Goal: Ask a question

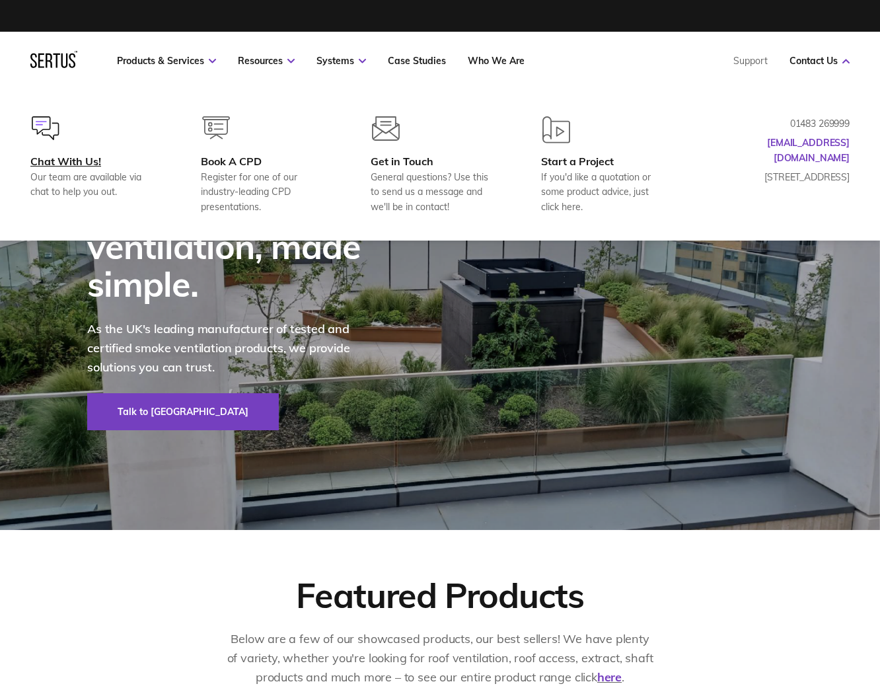
click at [63, 159] on div "Chat With Us!" at bounding box center [93, 161] width 127 height 13
click at [81, 159] on div "Chat With Us!" at bounding box center [93, 161] width 127 height 13
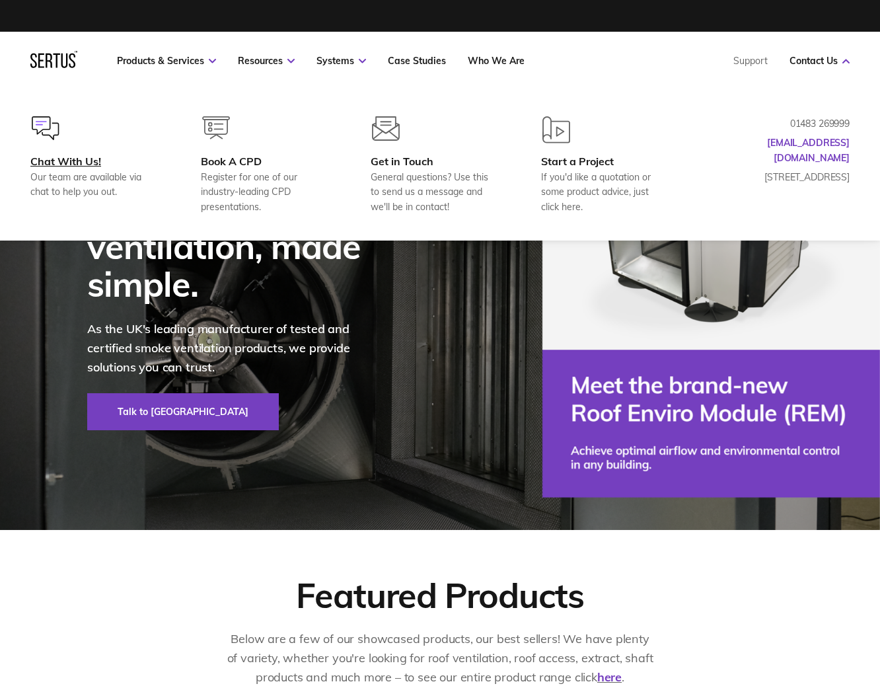
click at [81, 159] on div "Chat With Us!" at bounding box center [93, 161] width 127 height 13
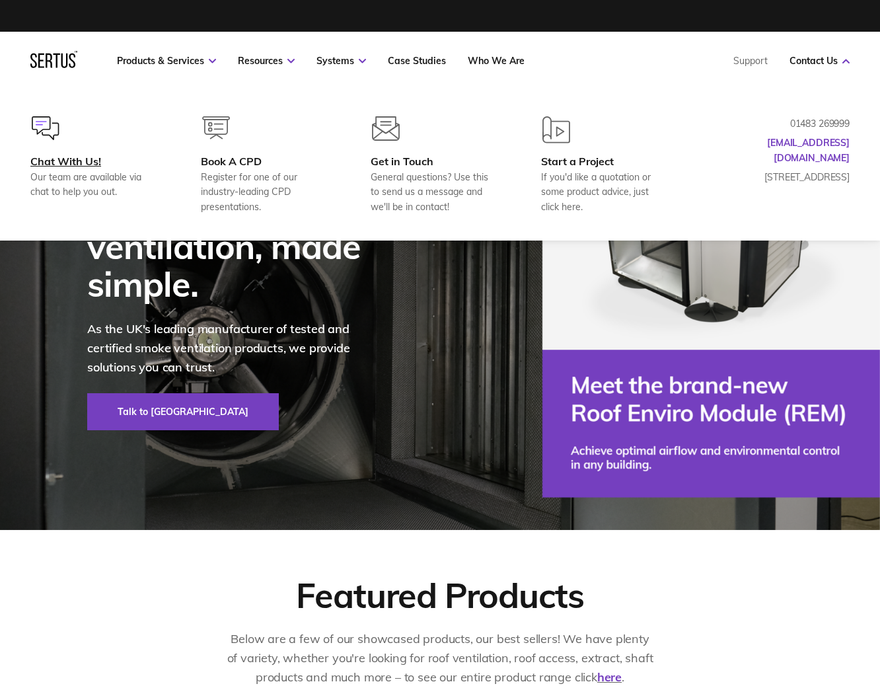
click at [81, 159] on div "Chat With Us!" at bounding box center [93, 161] width 127 height 13
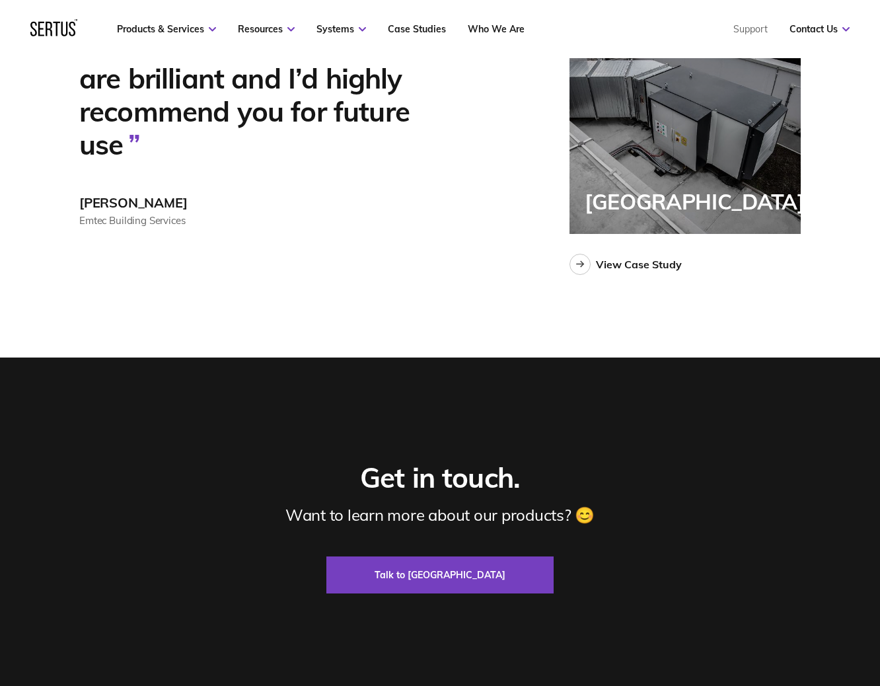
scroll to position [3858, 0]
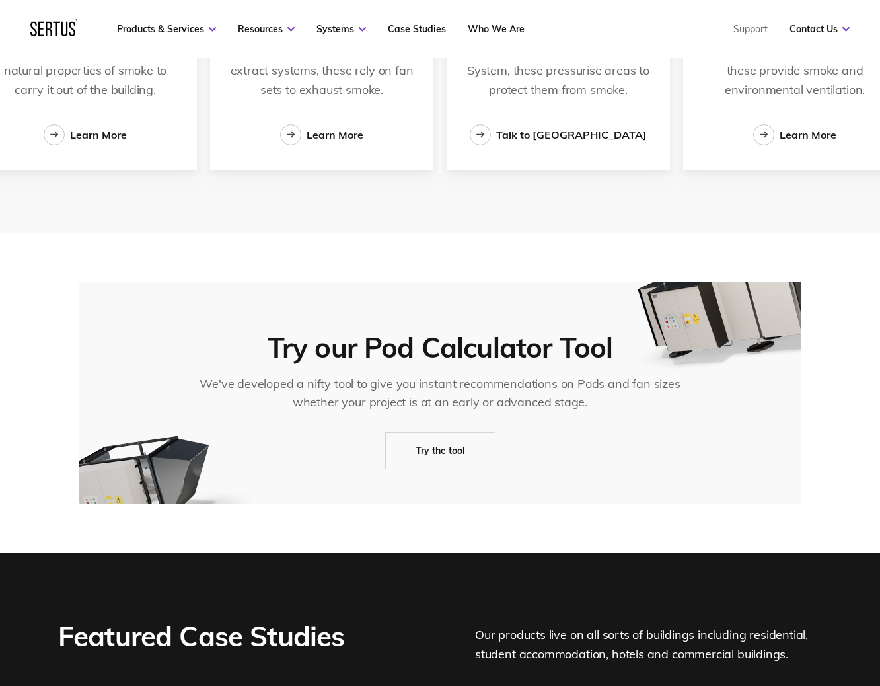
scroll to position [2367, 0]
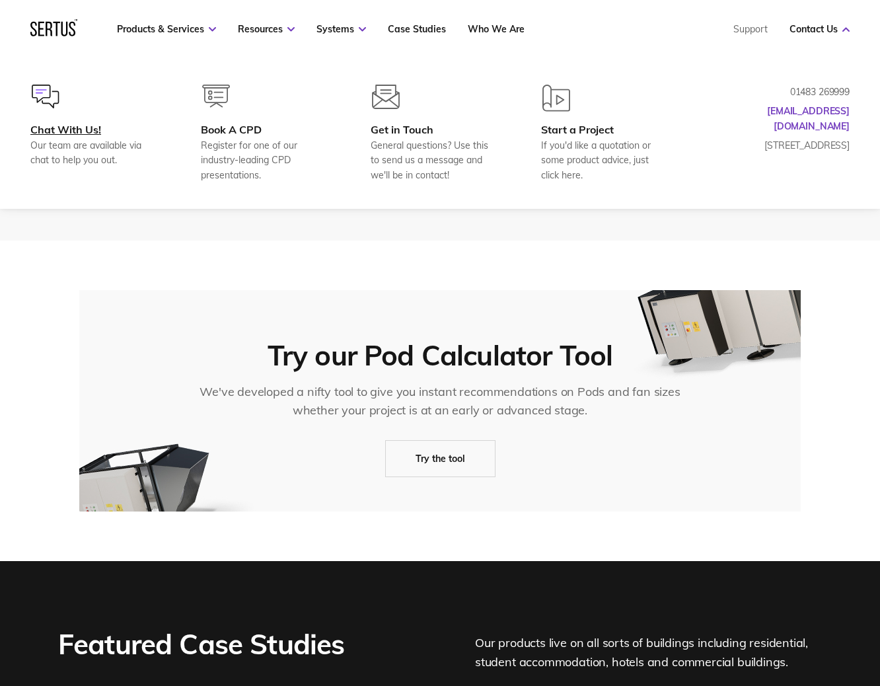
click at [67, 124] on div "Chat With Us!" at bounding box center [93, 129] width 127 height 13
